Goal: Transaction & Acquisition: Purchase product/service

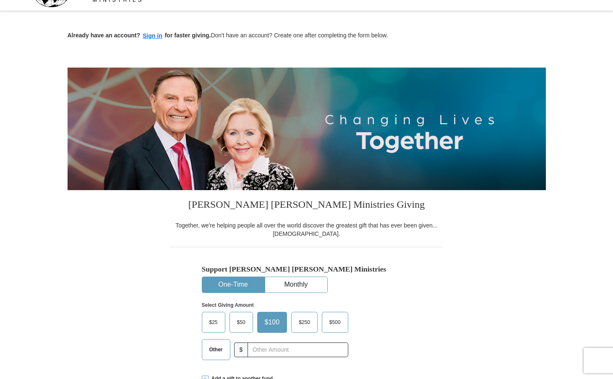
scroll to position [54, 0]
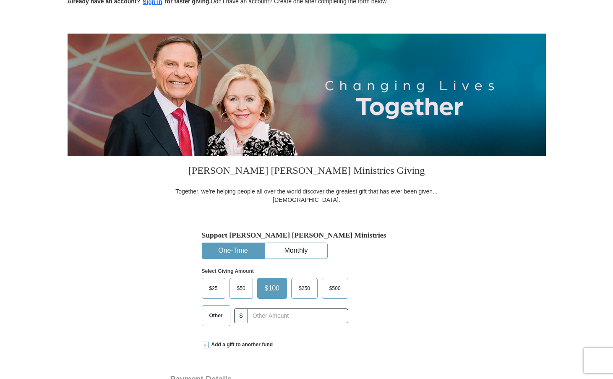
click at [246, 289] on span "$50" at bounding box center [241, 288] width 17 height 13
click at [0, 0] on input "$50" at bounding box center [0, 0] width 0 height 0
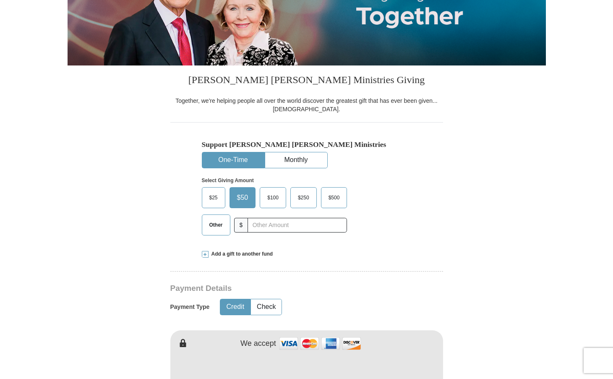
scroll to position [152, 0]
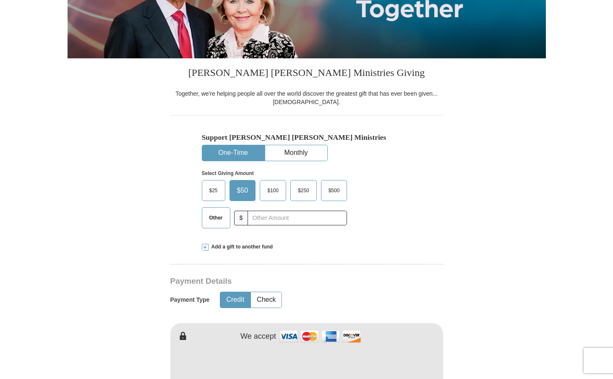
click at [215, 216] on span "Other" at bounding box center [216, 217] width 22 height 13
click at [0, 0] on input "Other" at bounding box center [0, 0] width 0 height 0
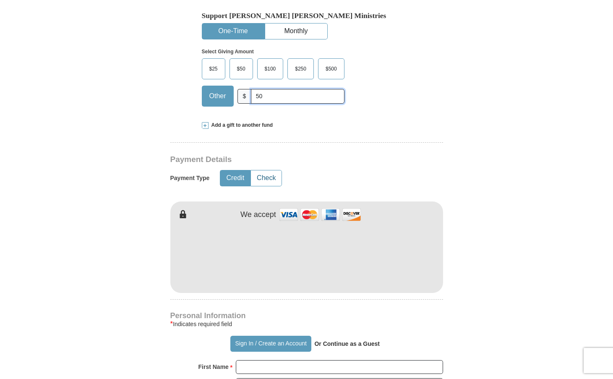
scroll to position [274, 0]
type input "50"
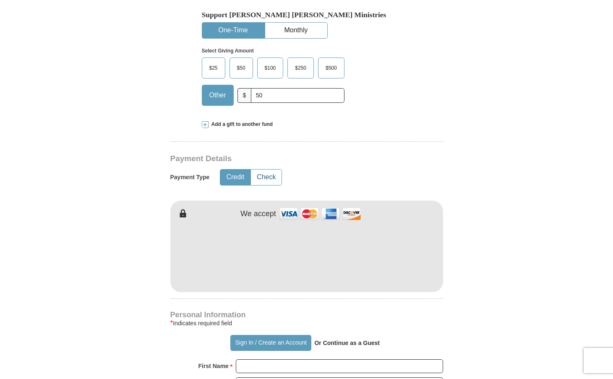
click at [272, 175] on button "Check" at bounding box center [266, 177] width 31 height 16
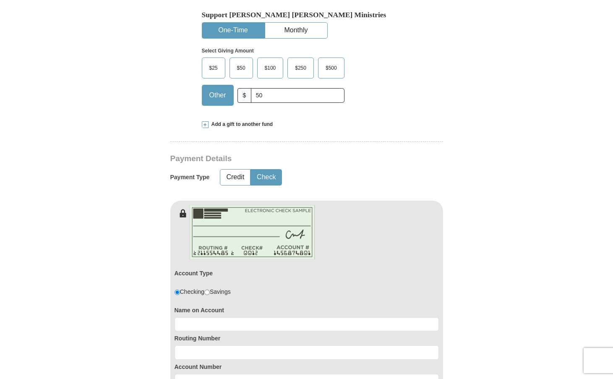
scroll to position [325, 0]
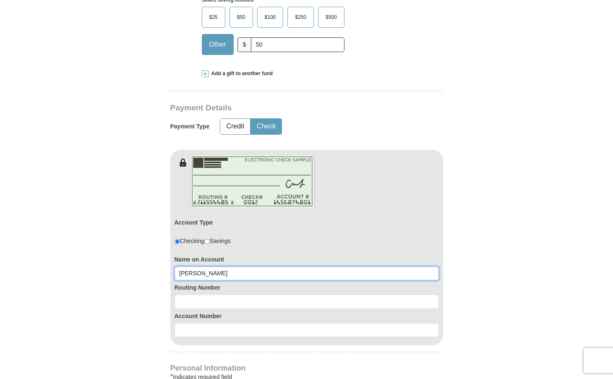
type input "Tracy Smith"
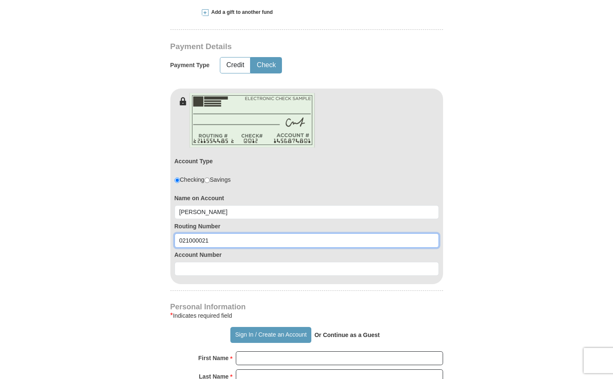
scroll to position [401, 0]
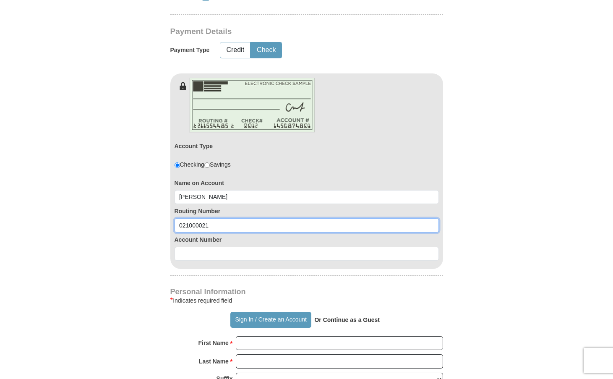
type input "021000021"
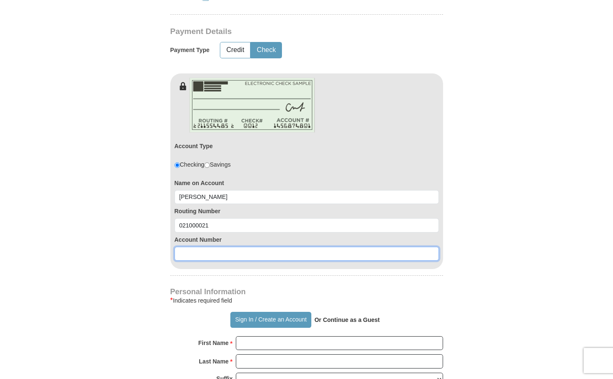
click at [214, 259] on input at bounding box center [307, 254] width 264 height 14
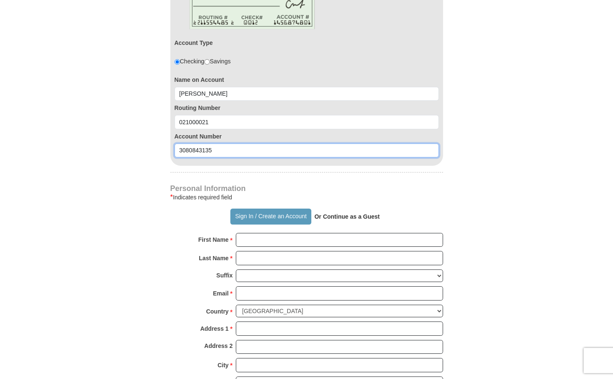
scroll to position [506, 0]
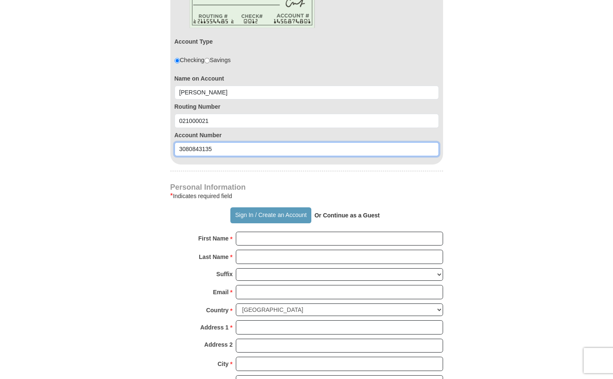
type input "3080843135"
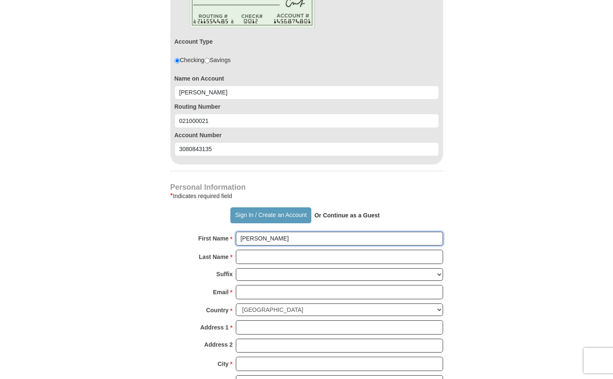
type input "Tracy"
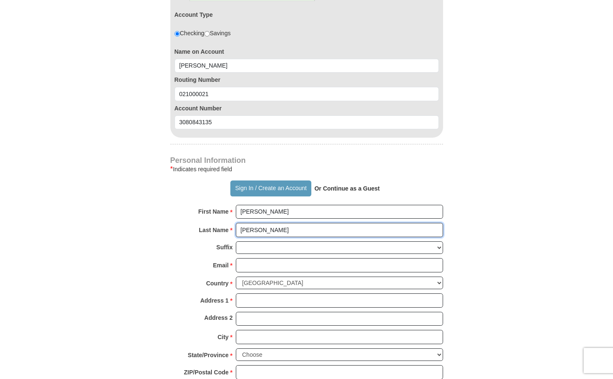
scroll to position [537, 0]
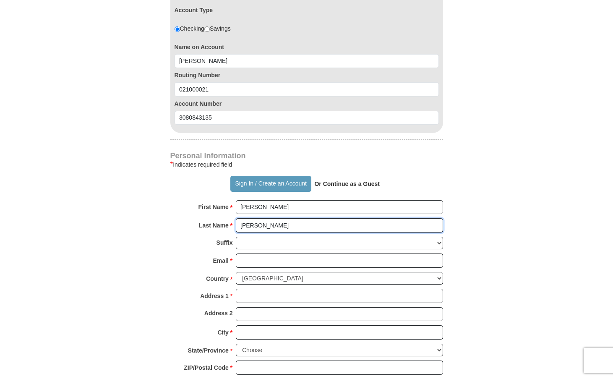
type input "Smith"
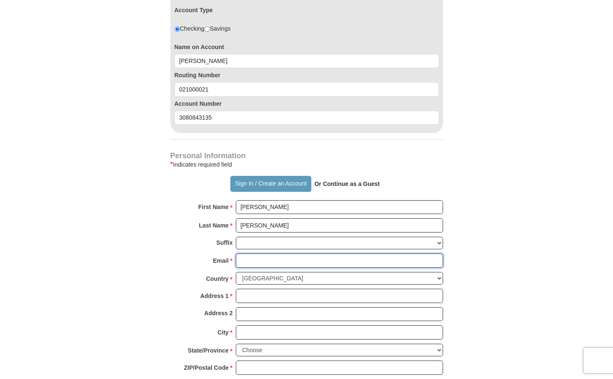
type input "trinette39@gmail.com"
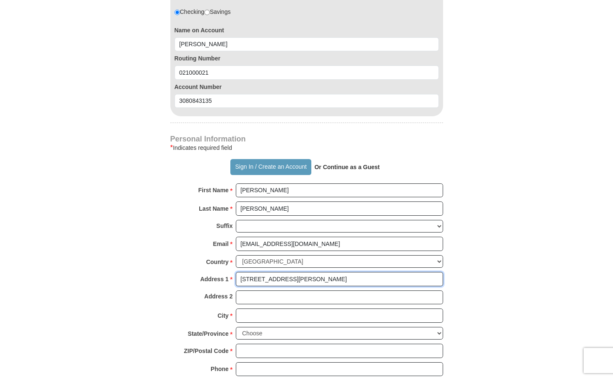
scroll to position [562, 0]
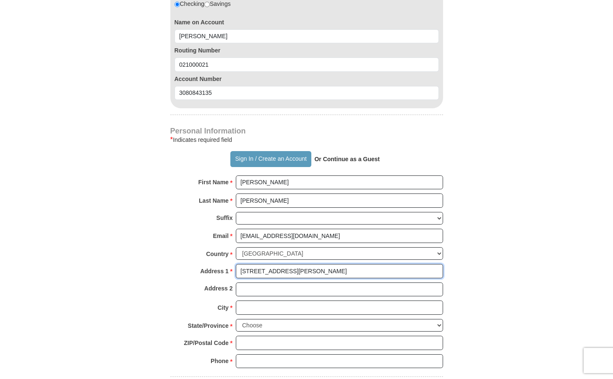
type input "3334 Giles Place"
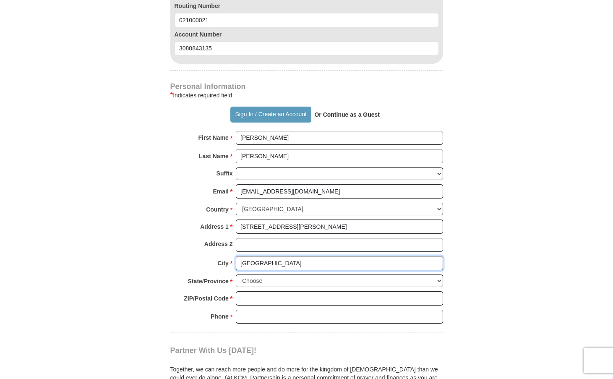
scroll to position [610, 0]
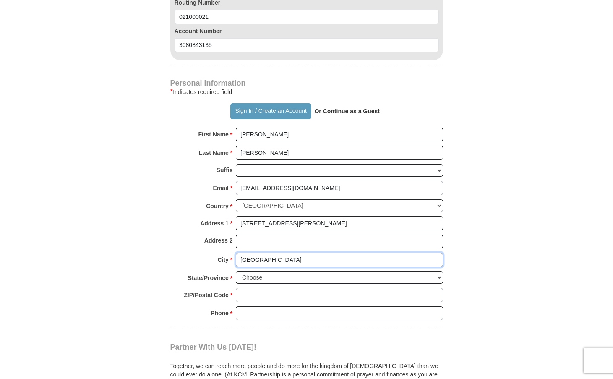
type input "Bronx"
select select "NY"
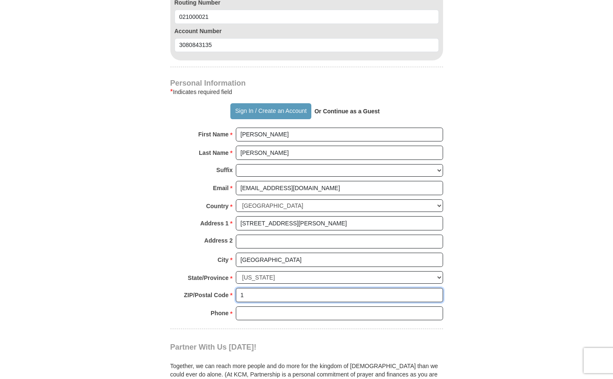
type input "10"
type input "10463"
type input "646286"
type input "6462864826"
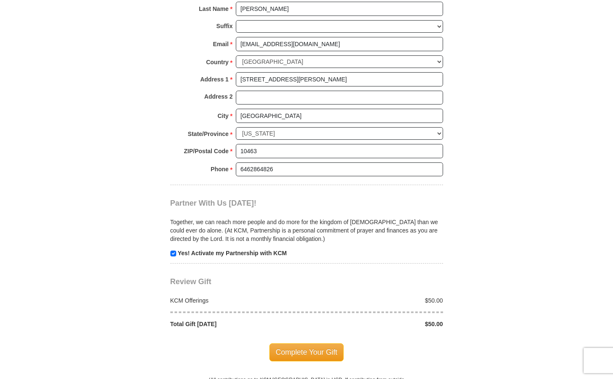
scroll to position [754, 0]
click at [172, 250] on input "checkbox" at bounding box center [173, 253] width 6 height 6
checkbox input "false"
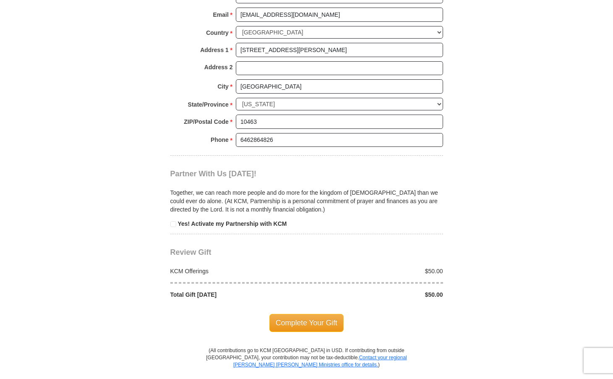
scroll to position [818, 0]
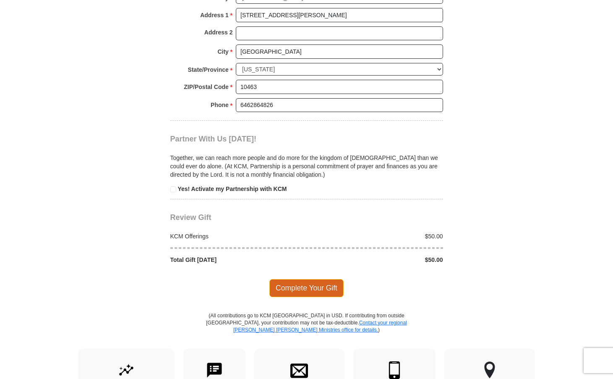
click at [286, 279] on span "Complete Your Gift" at bounding box center [306, 288] width 74 height 18
